Goal: Information Seeking & Learning: Learn about a topic

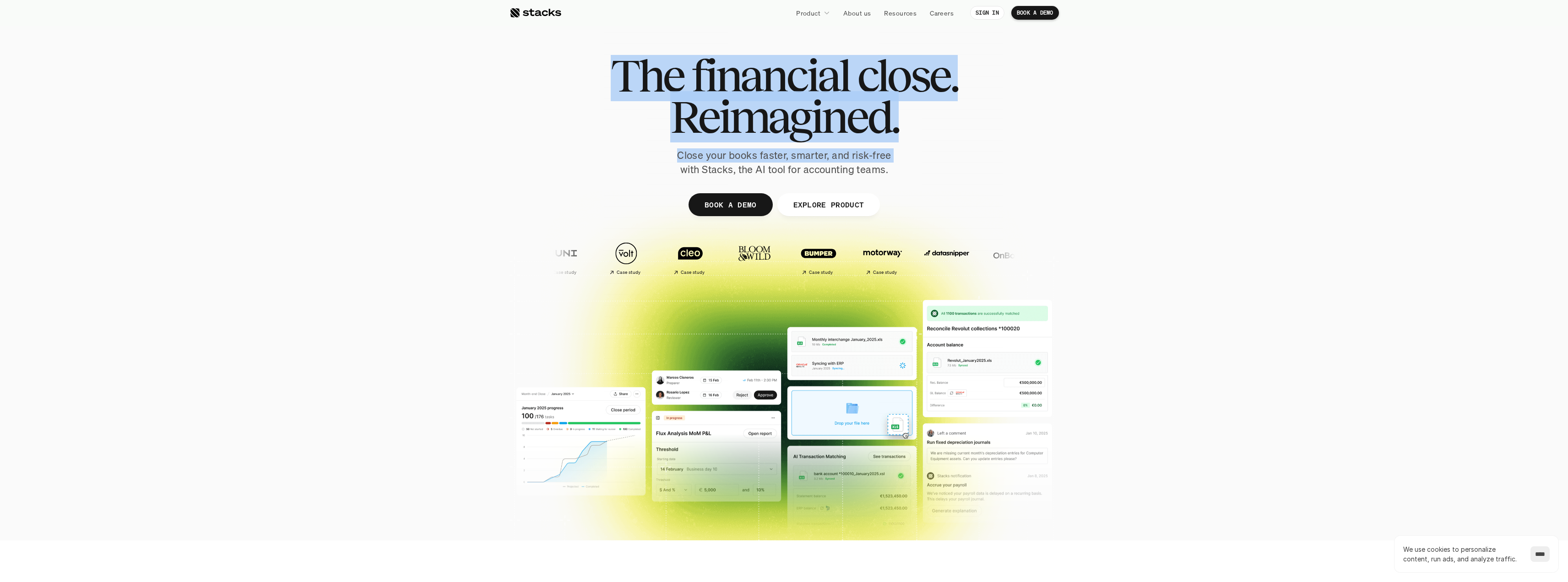
drag, startPoint x: 673, startPoint y: 162, endPoint x: 888, endPoint y: 186, distance: 216.3
click at [888, 186] on div "The financial close. Reimagined. Close your books faster, smarter, and risk-fre…" at bounding box center [783, 224] width 549 height 412
click at [884, 190] on div at bounding box center [783, 224] width 549 height 412
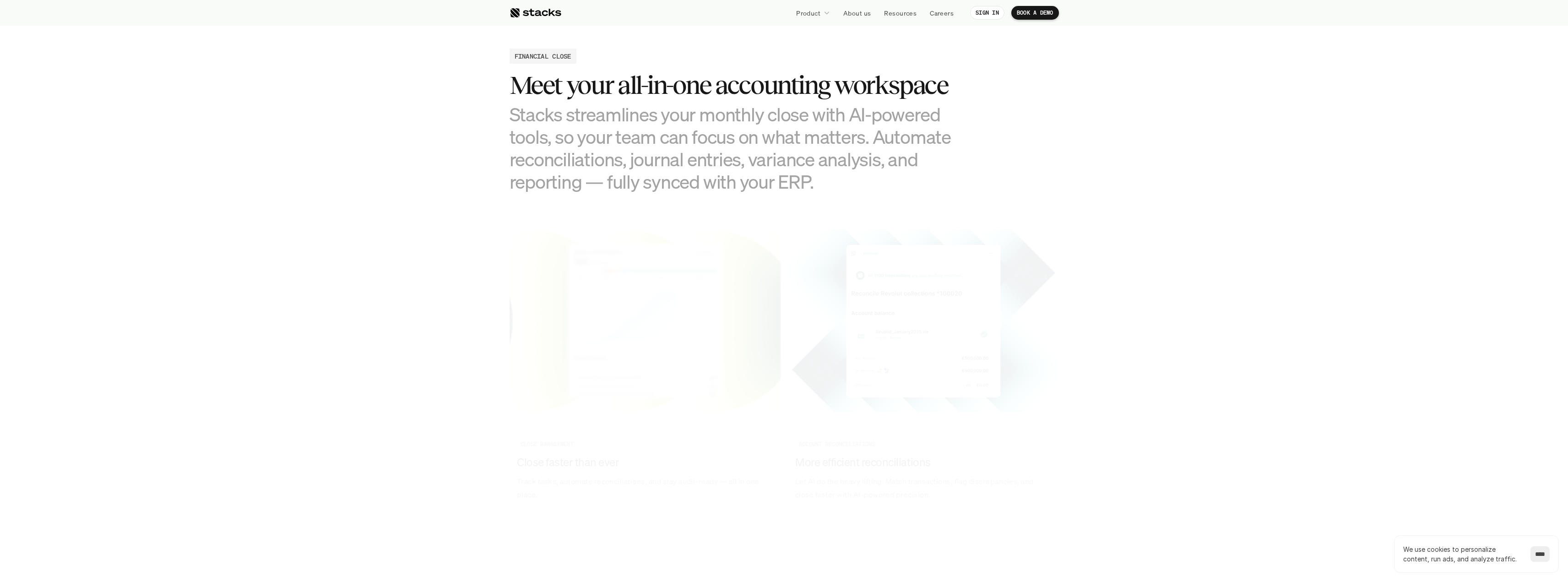
scroll to position [962, 0]
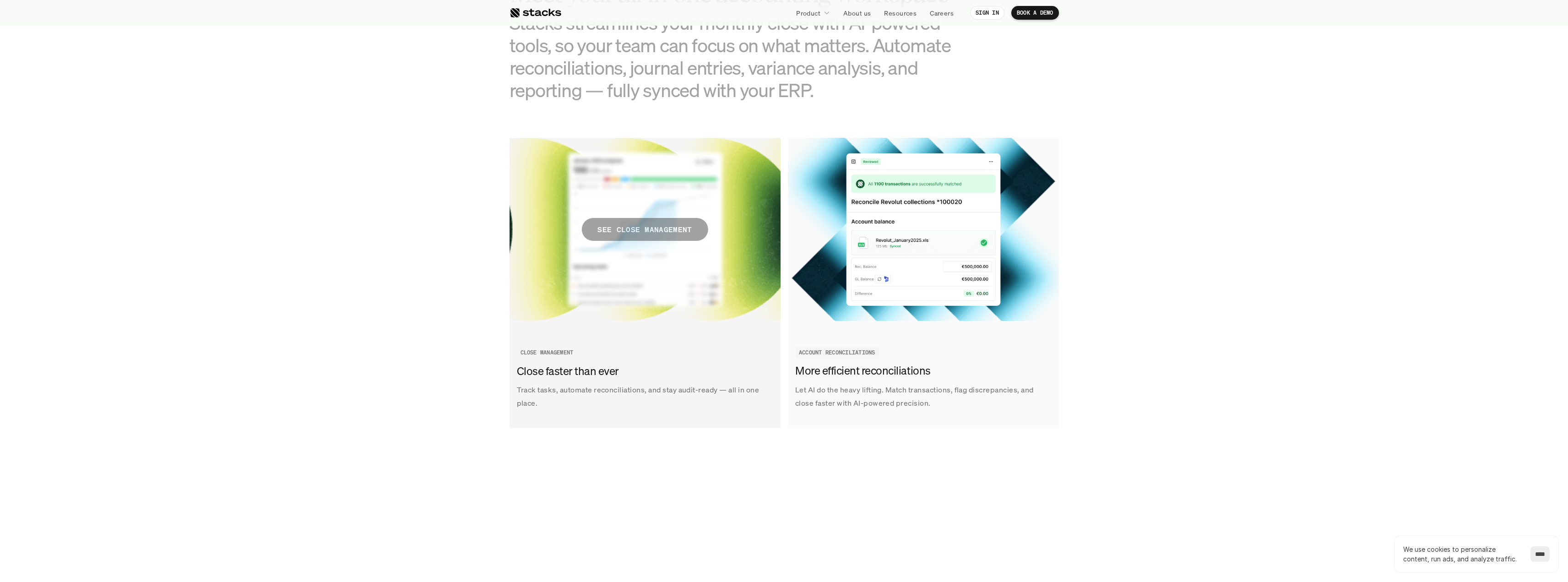
click at [677, 237] on span "SEE CLOSE MANAGEMENT" at bounding box center [644, 229] width 126 height 23
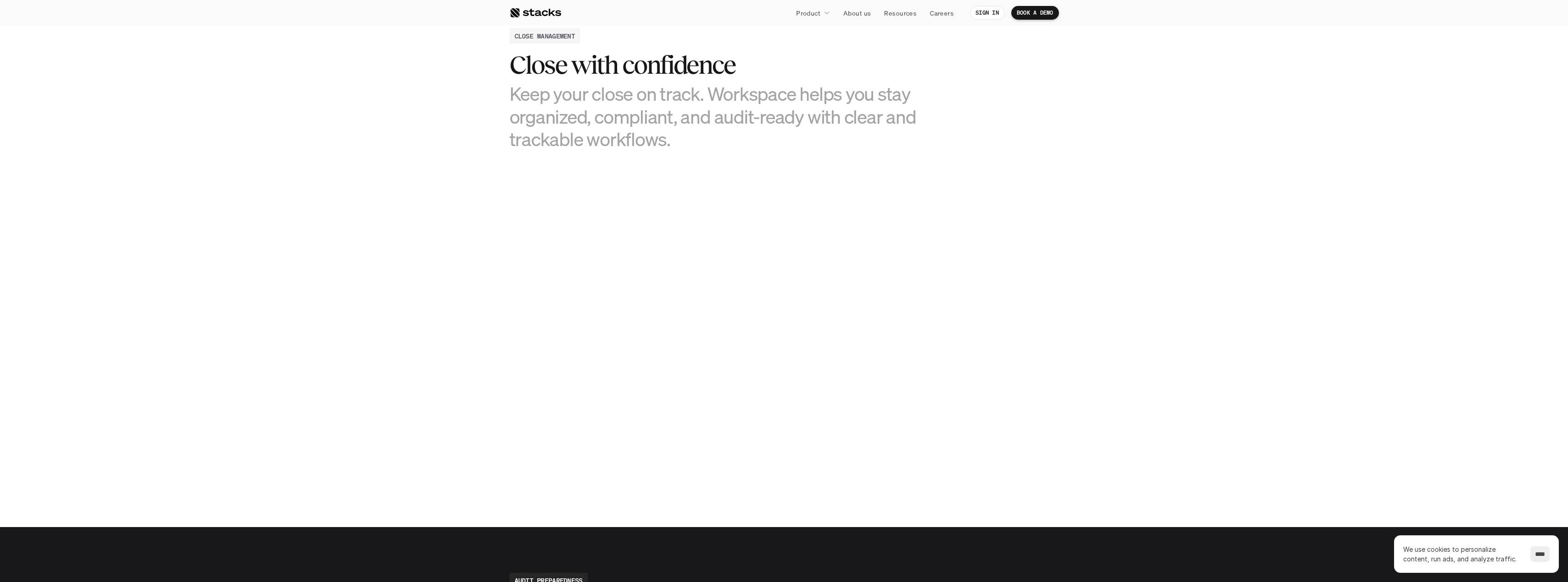
scroll to position [503, 0]
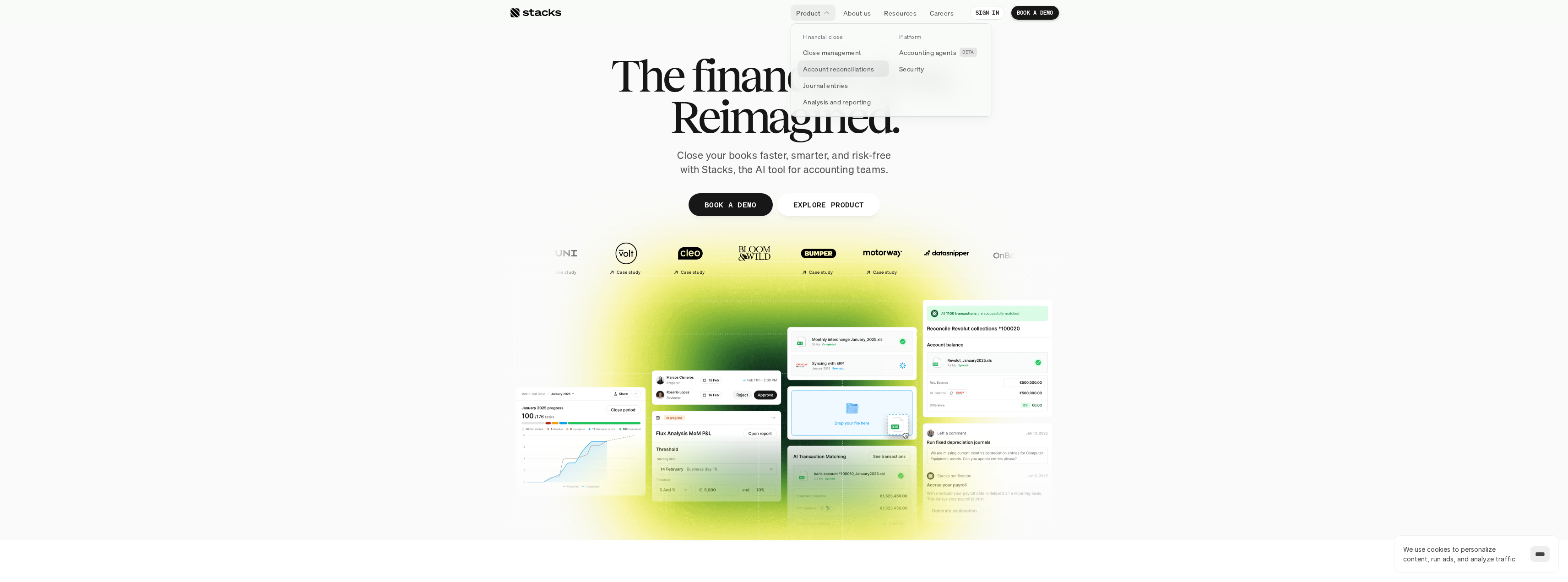
click at [816, 69] on p "Account reconciliations" at bounding box center [837, 69] width 71 height 9
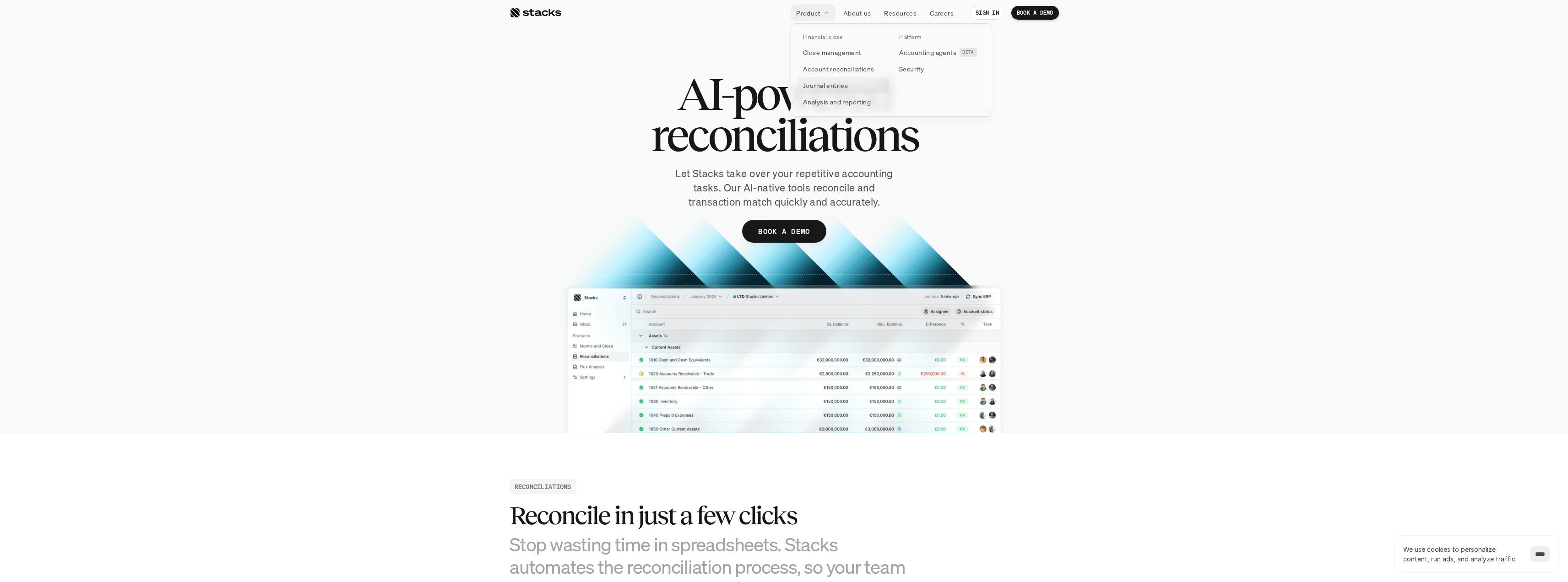
click at [823, 81] on p "Journal entries" at bounding box center [825, 84] width 45 height 9
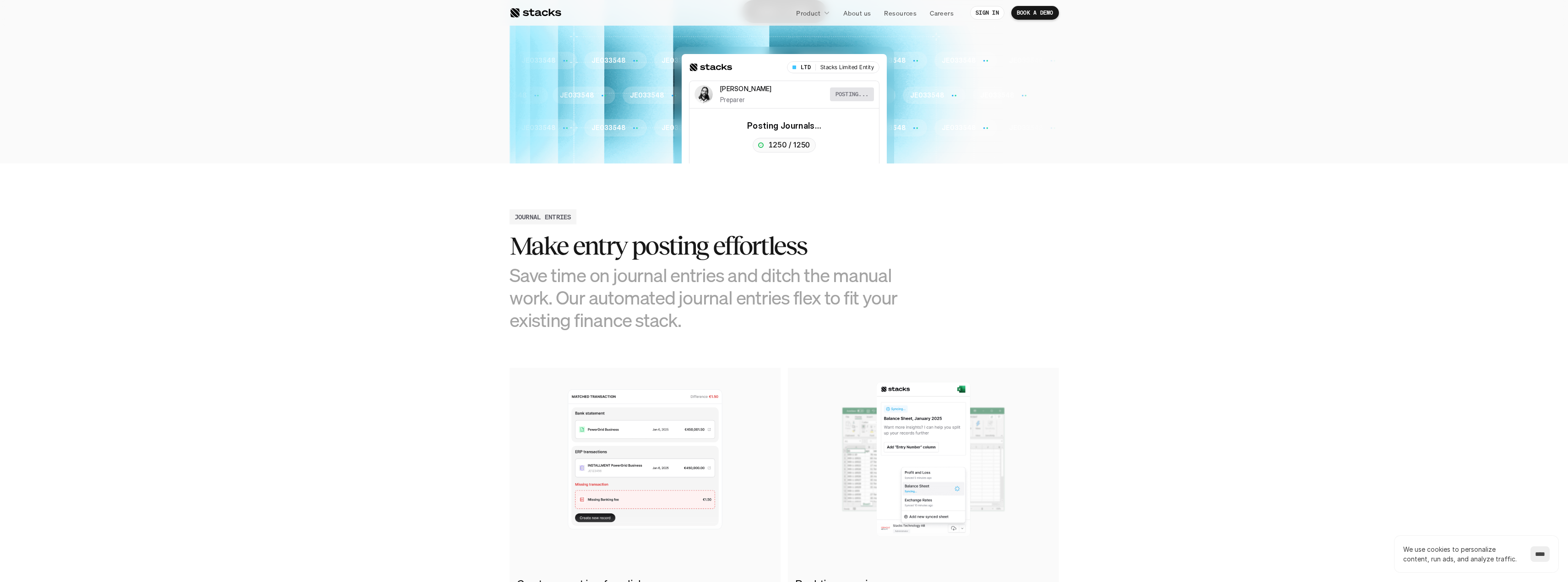
scroll to position [549, 0]
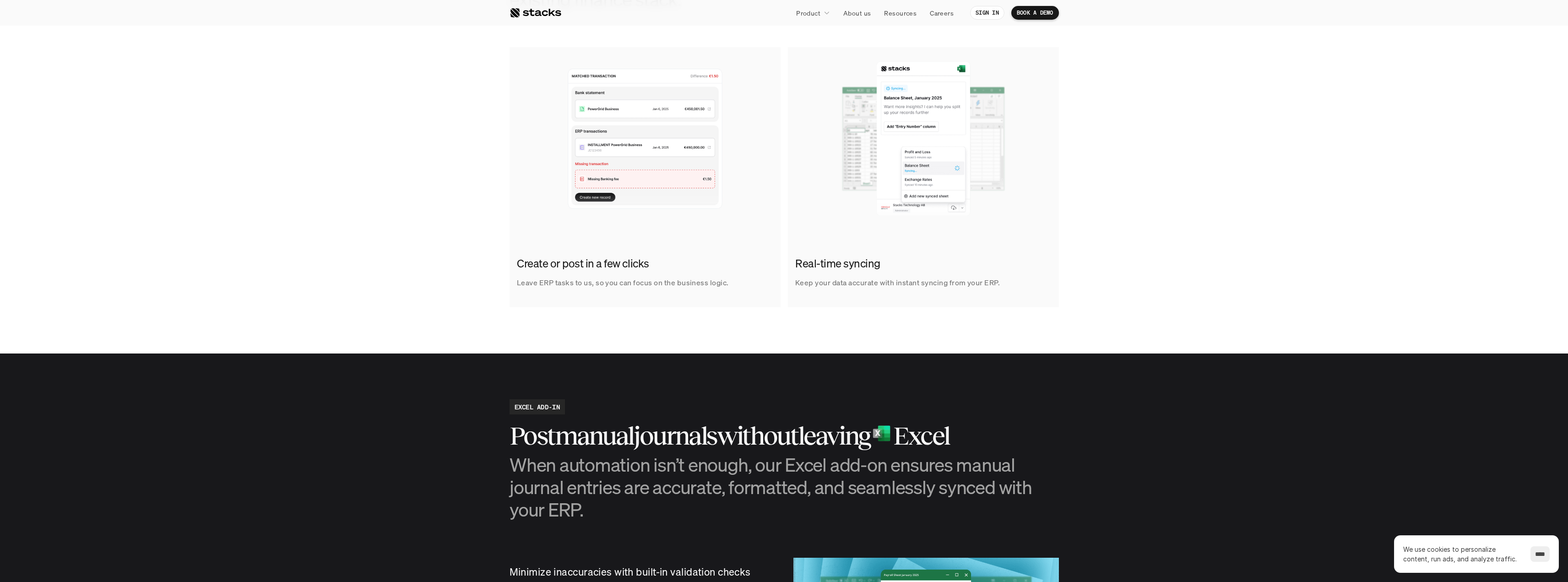
click at [1003, 111] on img at bounding box center [923, 138] width 271 height 183
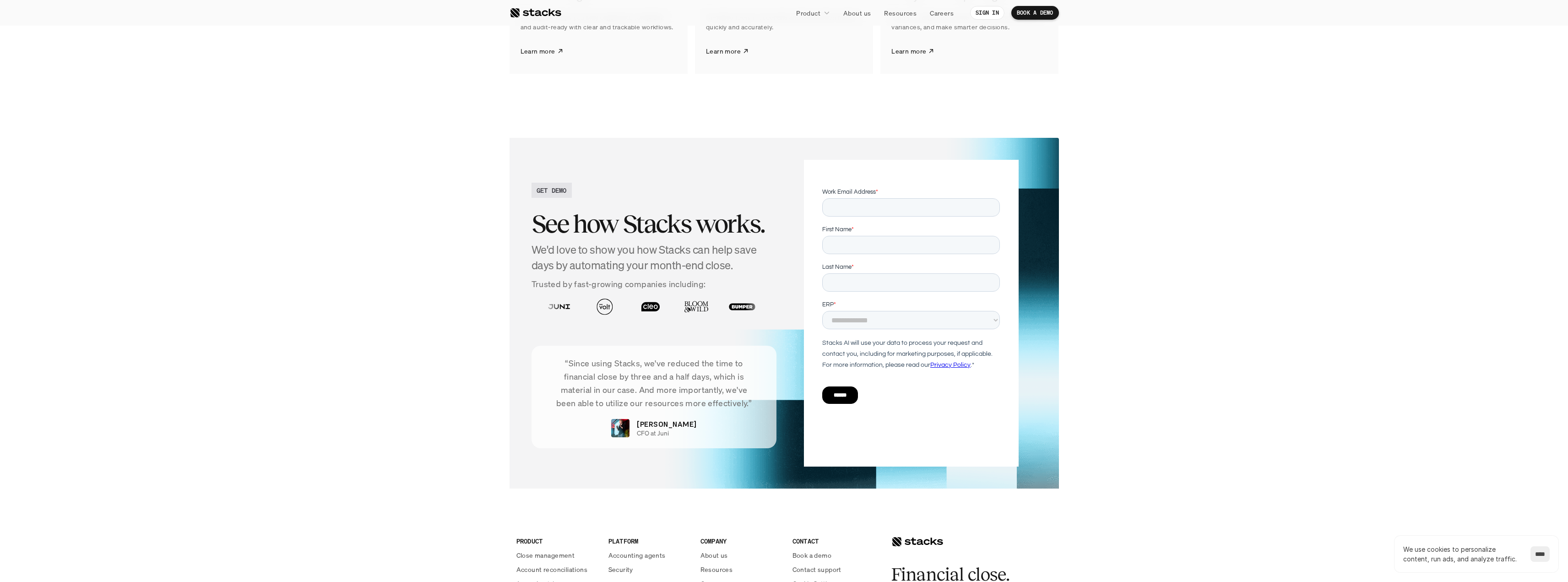
scroll to position [1730, 0]
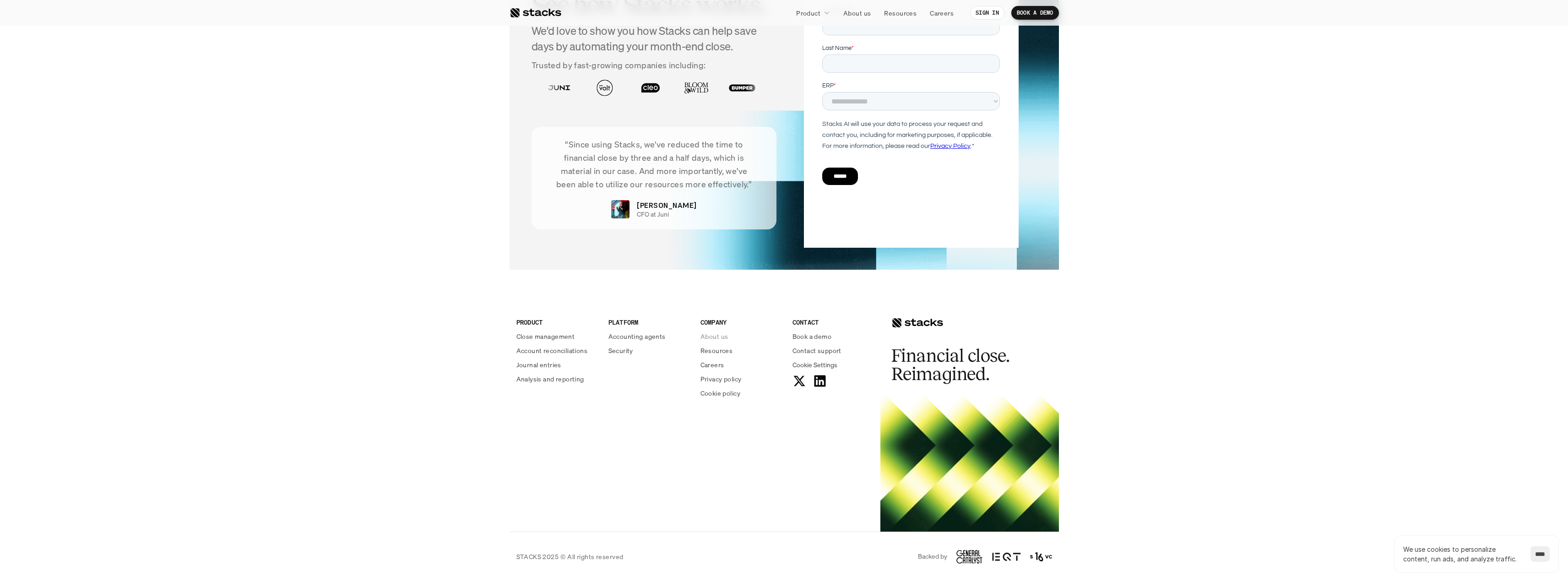
click at [715, 335] on p "About us" at bounding box center [714, 335] width 28 height 9
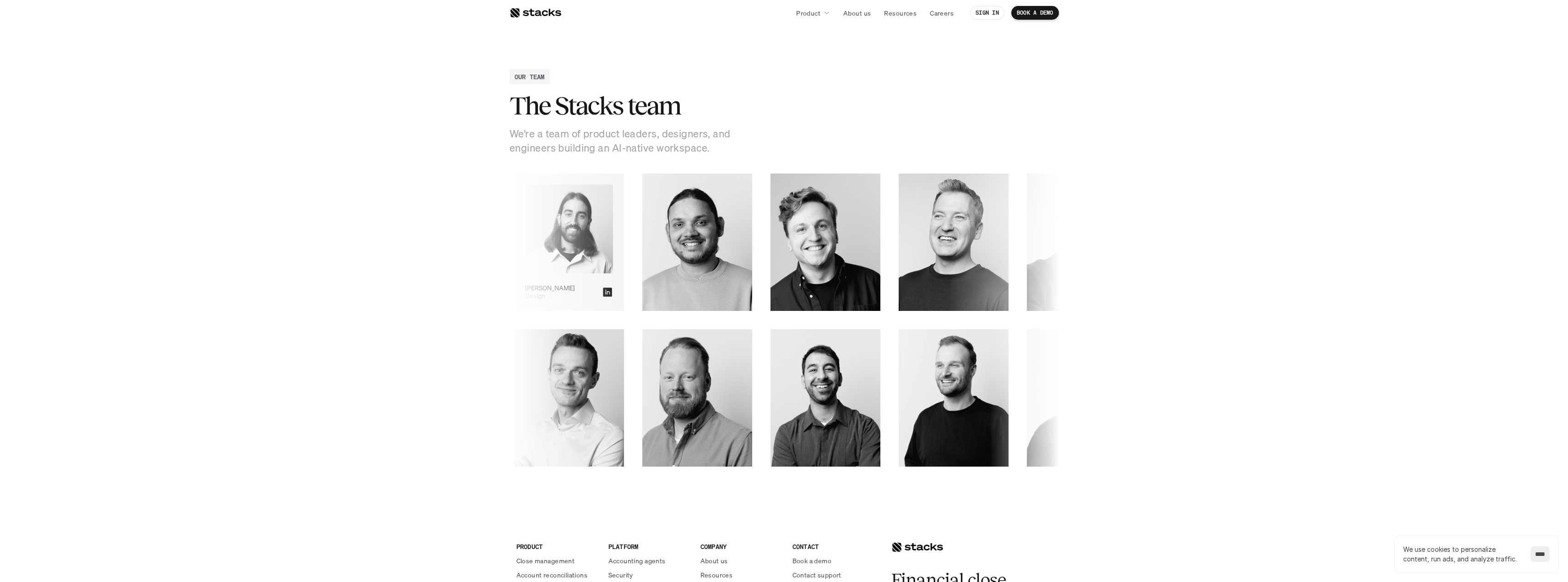
scroll to position [1415, 0]
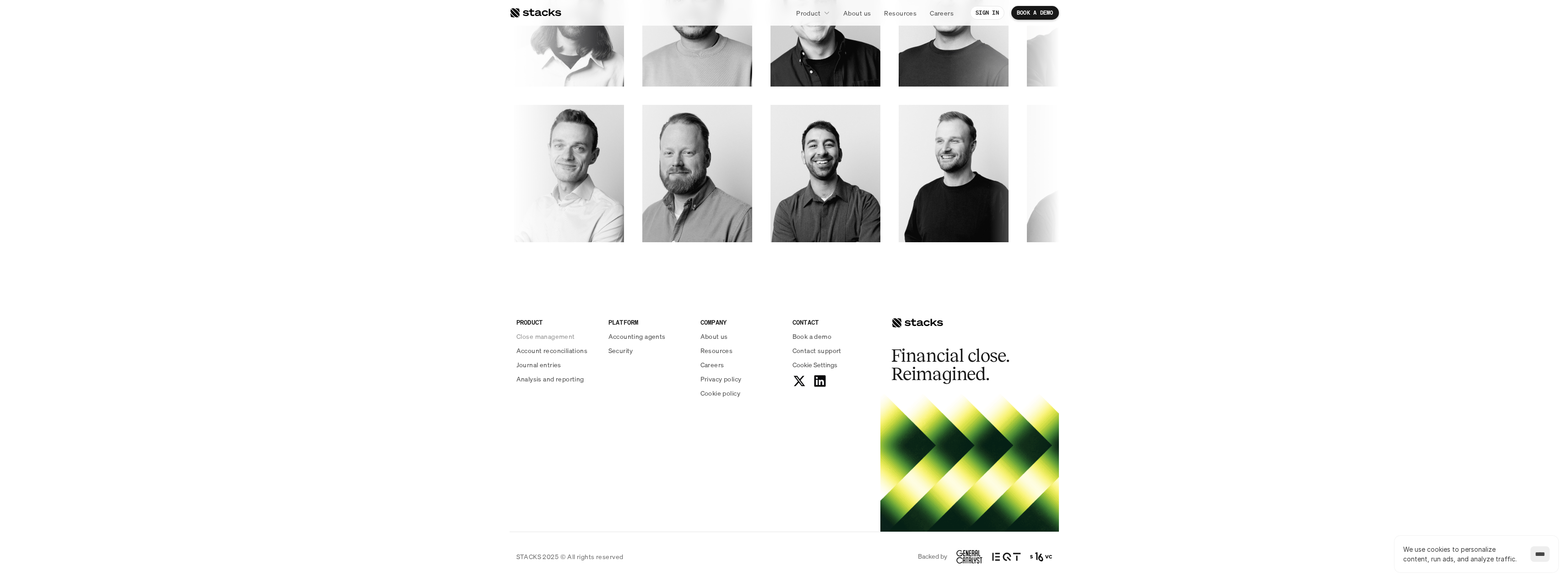
click at [536, 337] on p "Close management" at bounding box center [546, 335] width 59 height 9
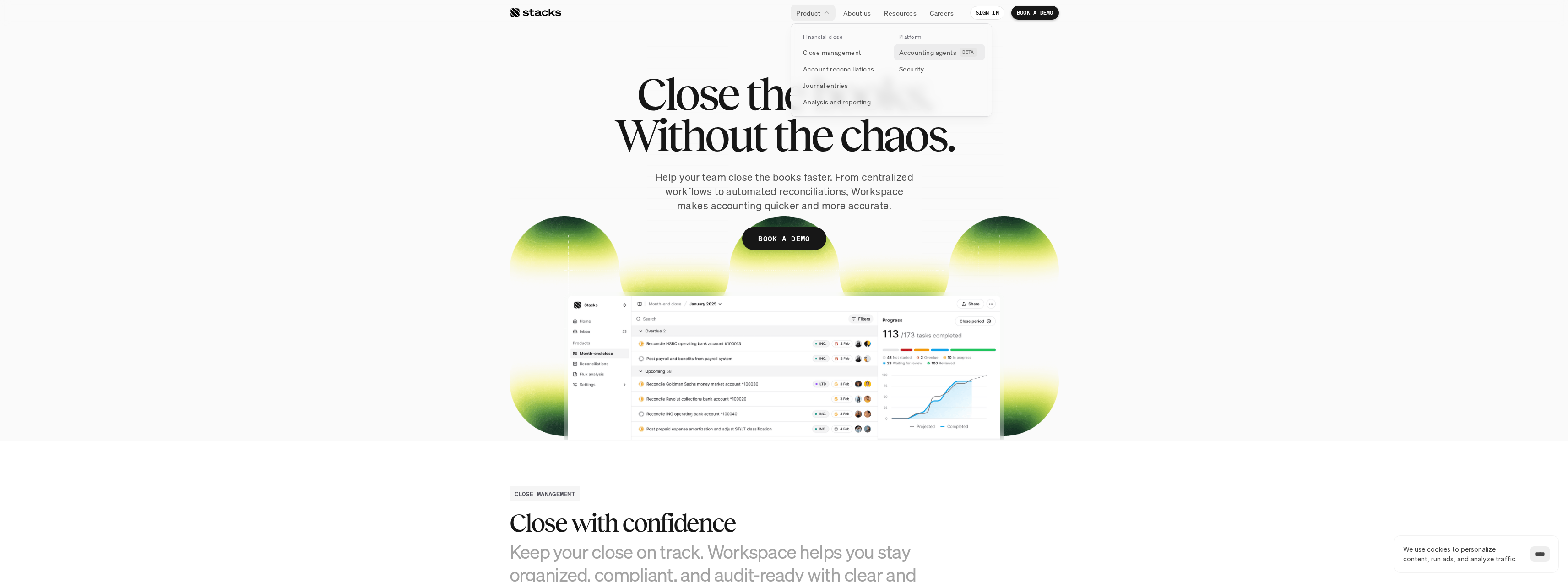
click at [916, 54] on p "Accounting agents" at bounding box center [927, 52] width 57 height 9
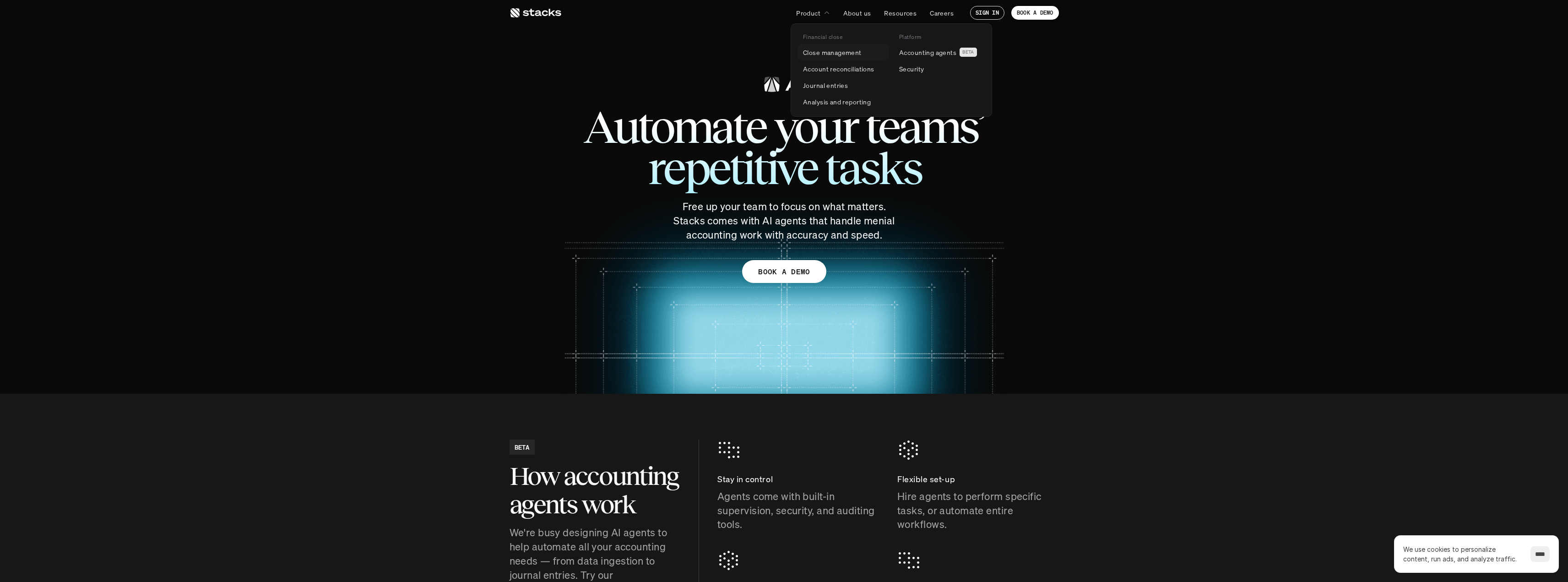
click at [822, 57] on p "Close management" at bounding box center [832, 52] width 59 height 9
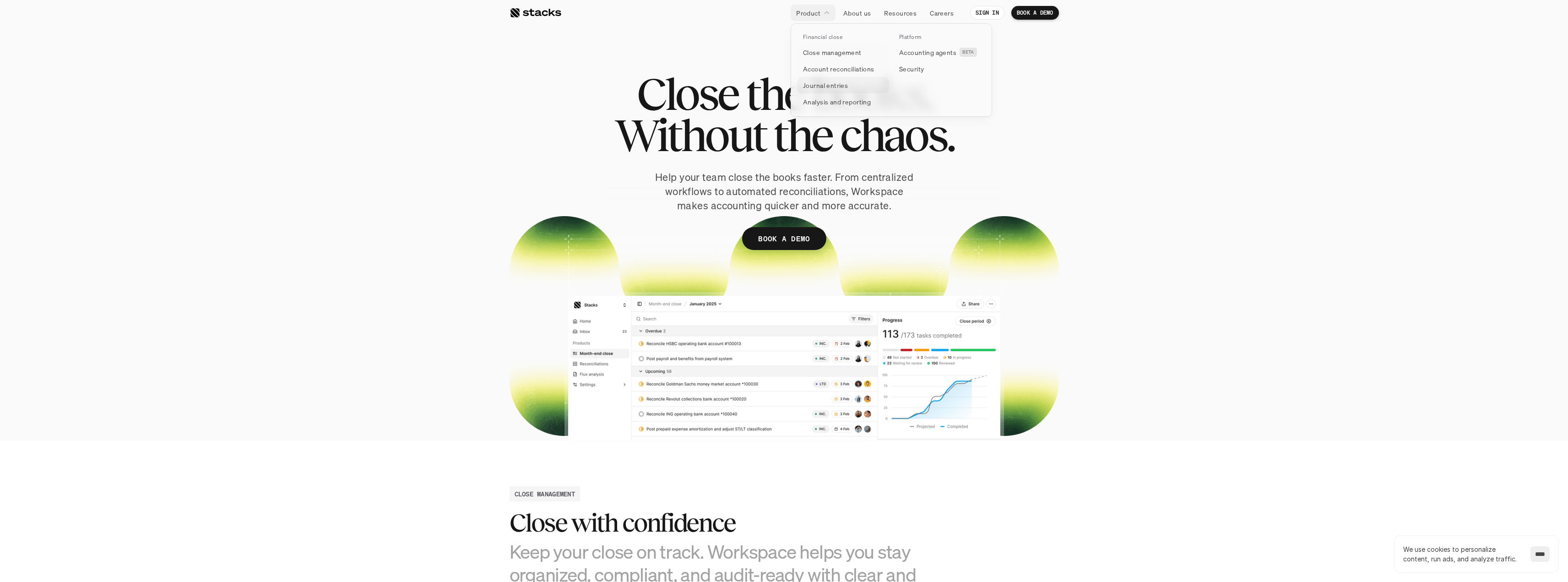
click at [818, 86] on p "Journal entries" at bounding box center [825, 84] width 45 height 9
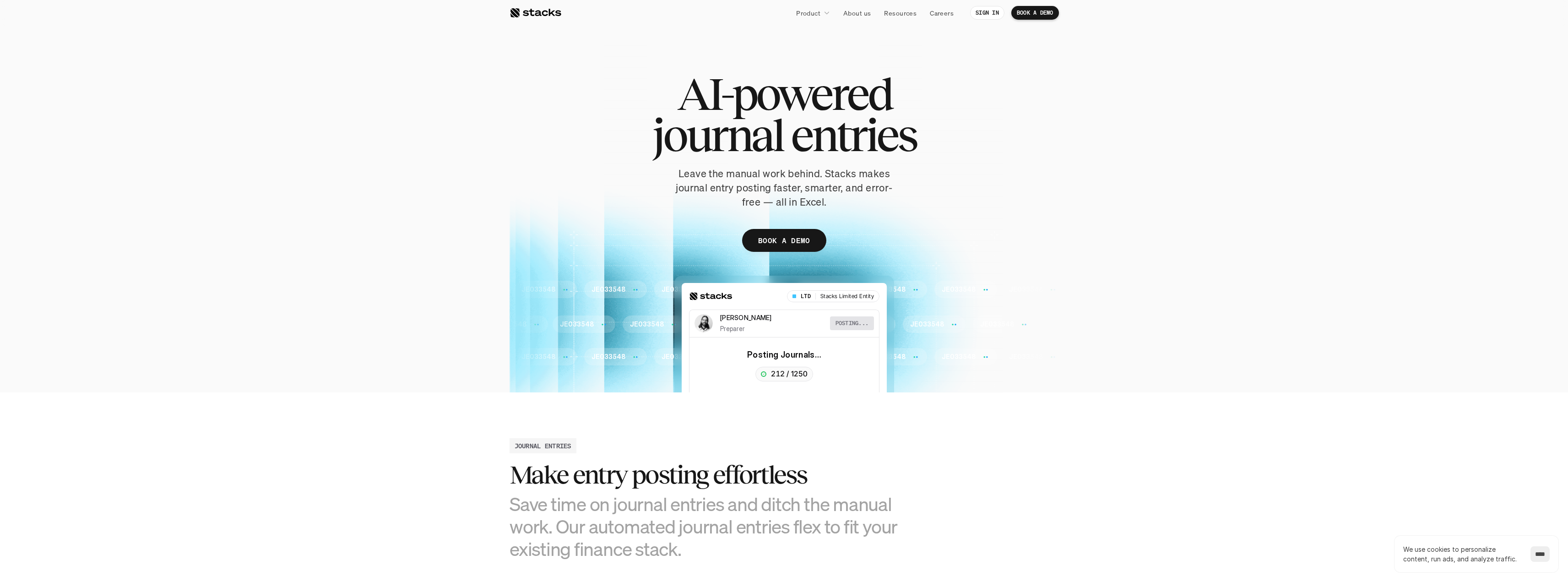
click at [787, 242] on p "BOOK A DEMO" at bounding box center [784, 241] width 52 height 13
